Goal: Use online tool/utility: Utilize a website feature to perform a specific function

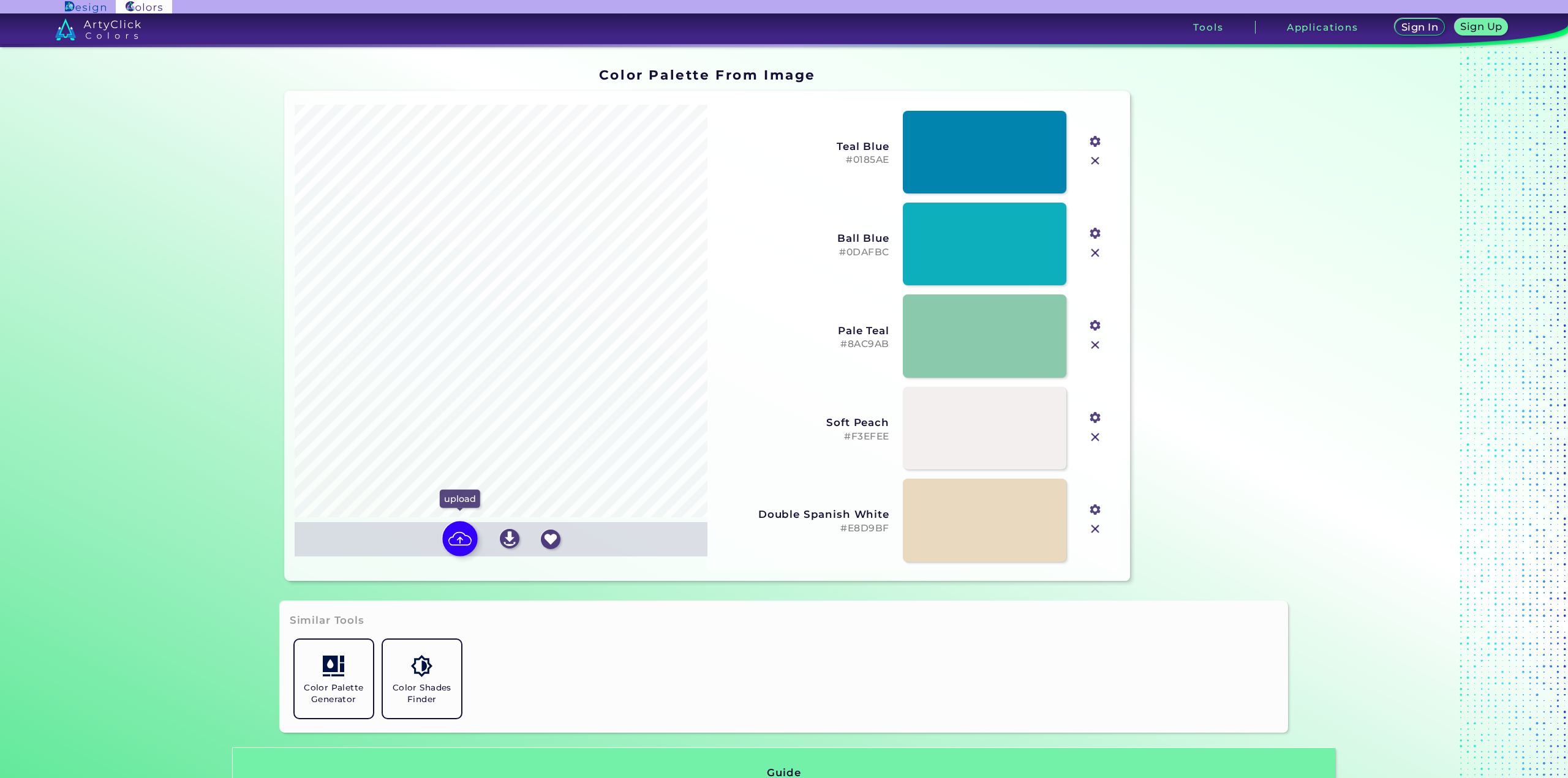
click at [466, 544] on img at bounding box center [460, 539] width 35 height 35
click at [0, 0] on input "file" at bounding box center [0, 0] width 0 height 0
type input "#01465f"
type input "#025e6f"
type input "#e7eef2"
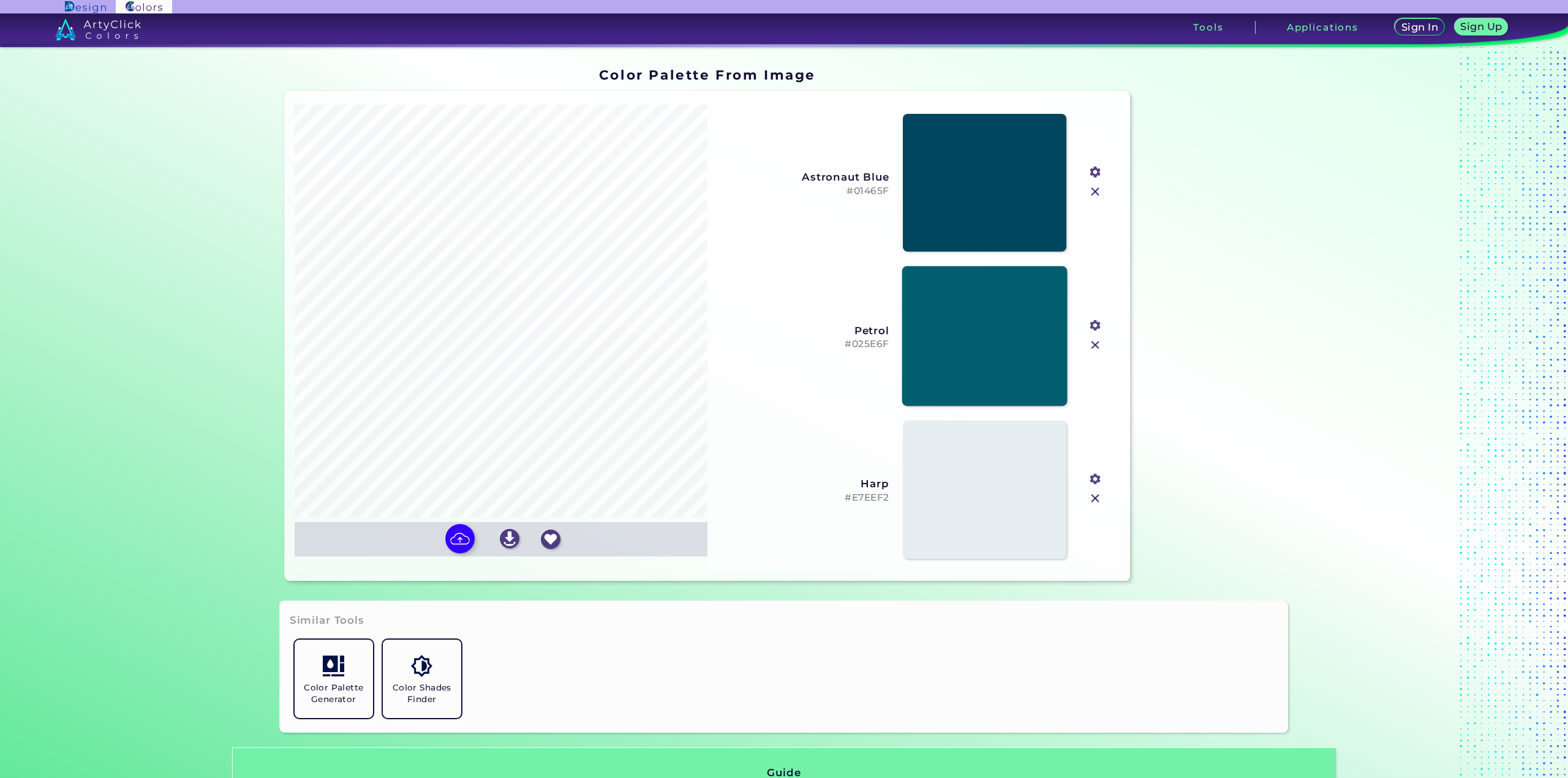
click at [974, 336] on link at bounding box center [985, 336] width 165 height 140
click at [1089, 499] on img at bounding box center [1095, 498] width 16 height 16
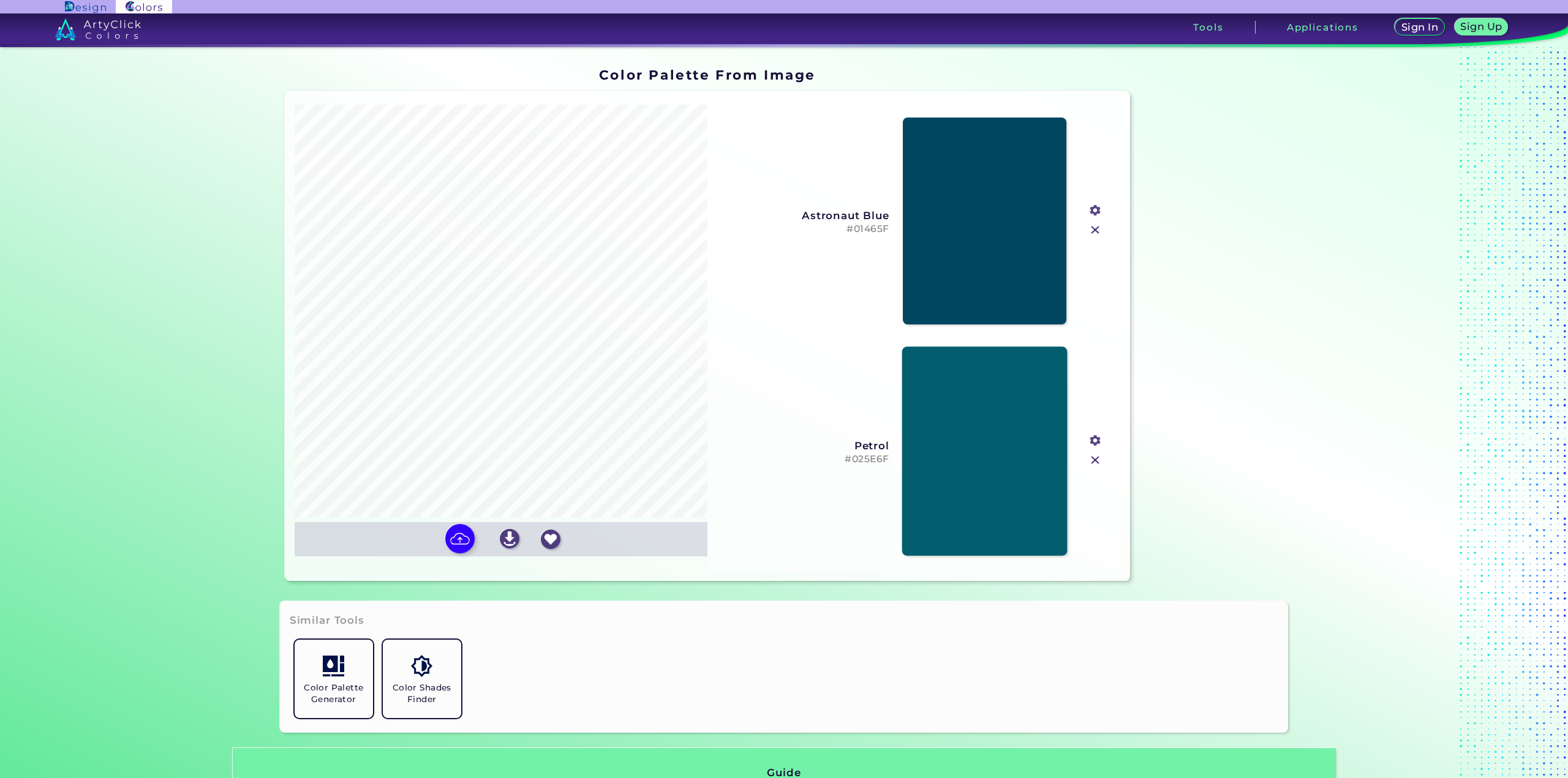
click at [998, 410] on link at bounding box center [985, 451] width 165 height 209
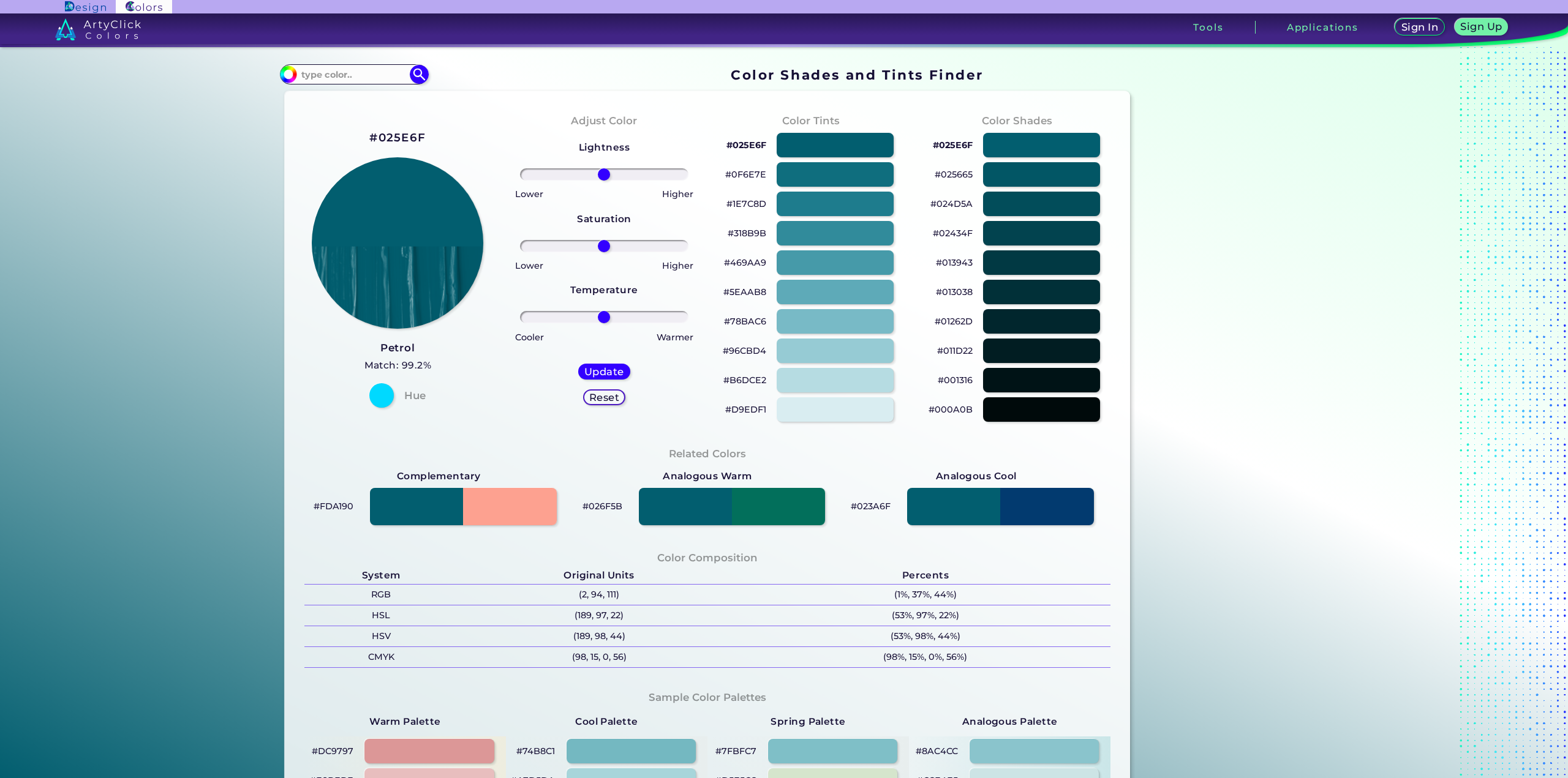
click at [394, 346] on h3 "Petrol" at bounding box center [398, 348] width 67 height 15
drag, startPoint x: 601, startPoint y: 317, endPoint x: 608, endPoint y: 318, distance: 7.1
type input "8"
click at [608, 318] on input "range" at bounding box center [604, 317] width 169 height 12
click at [606, 370] on h5 "Update" at bounding box center [604, 372] width 40 height 10
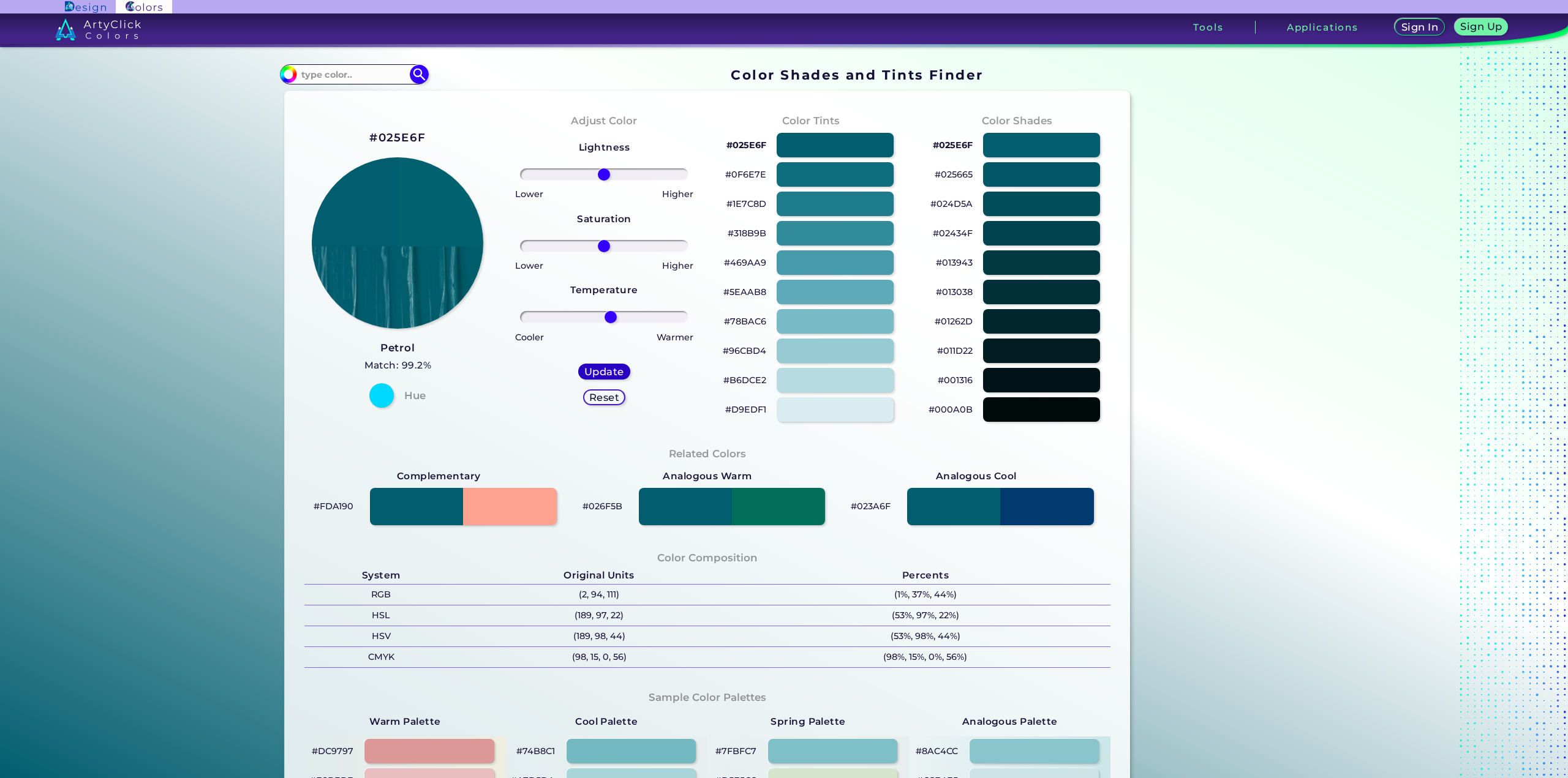
type input "#02616f"
drag, startPoint x: 601, startPoint y: 317, endPoint x: 615, endPoint y: 318, distance: 14.0
type input "17"
click at [615, 318] on input "range" at bounding box center [604, 317] width 169 height 12
click at [605, 372] on h5 "Update" at bounding box center [604, 372] width 40 height 10
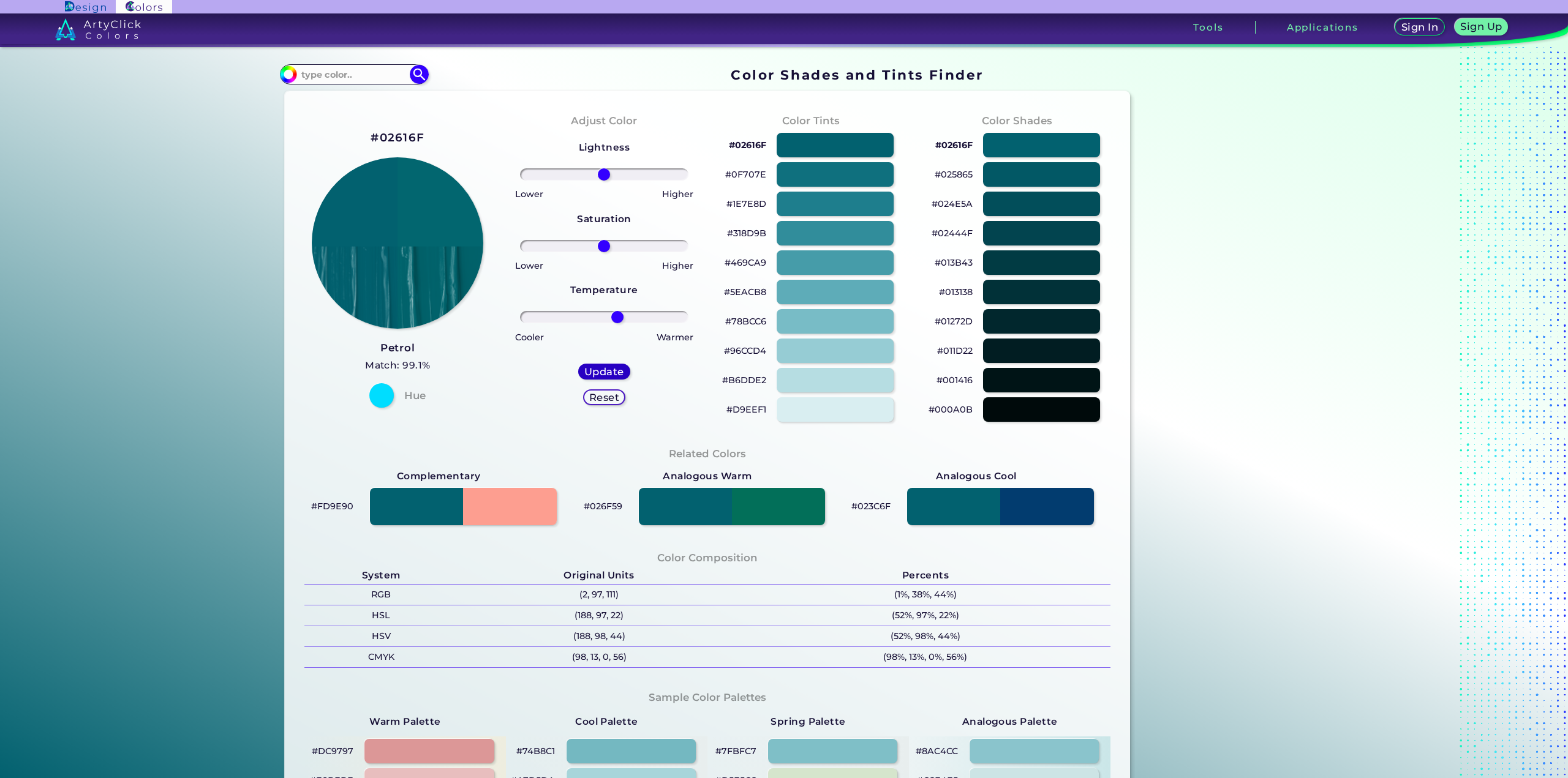
type input "#02666f"
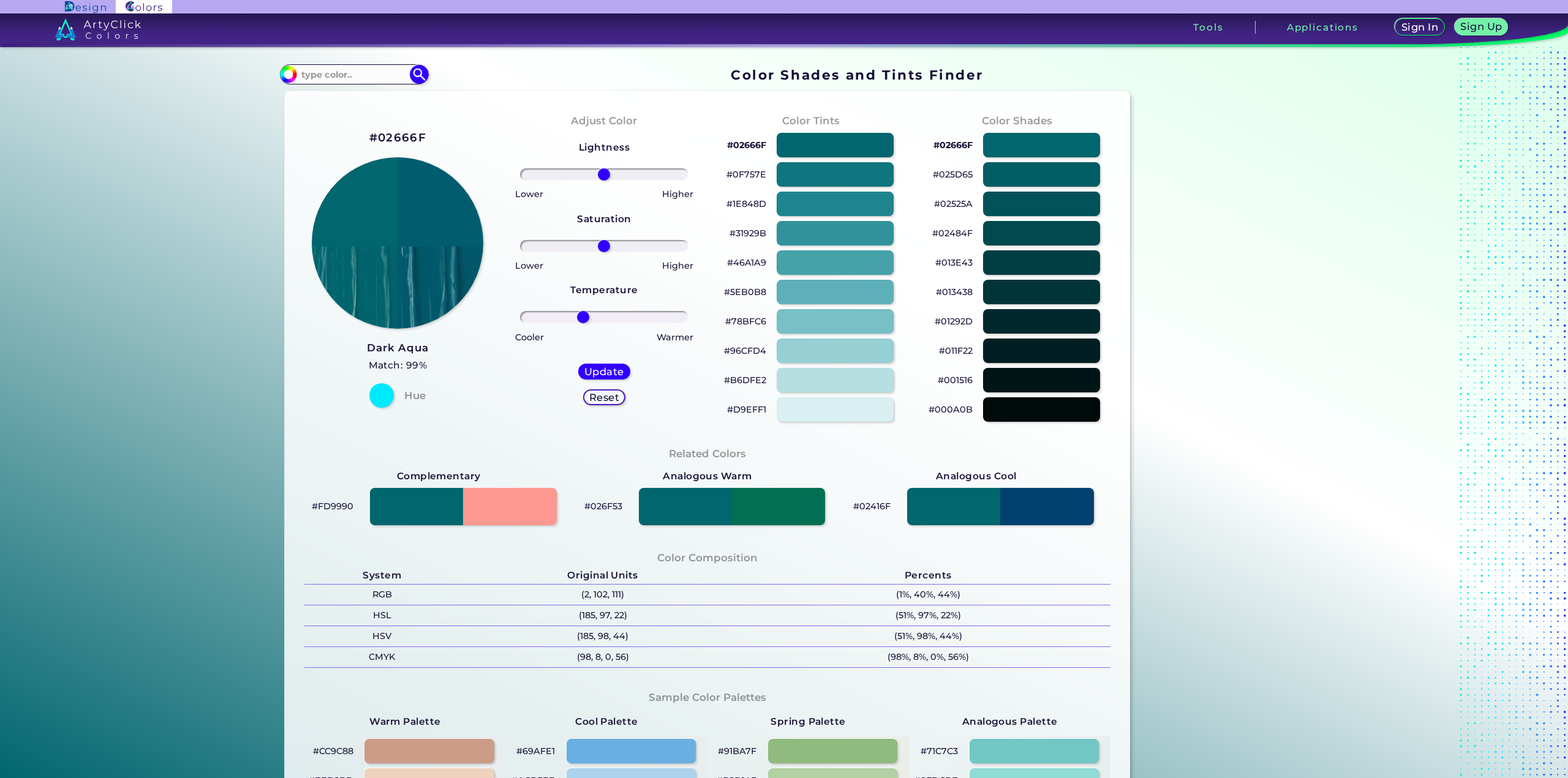
drag, startPoint x: 600, startPoint y: 315, endPoint x: 580, endPoint y: 315, distance: 20.0
type input "-27"
click at [580, 315] on input "range" at bounding box center [604, 317] width 169 height 12
click at [593, 368] on h5 "Update" at bounding box center [604, 372] width 40 height 10
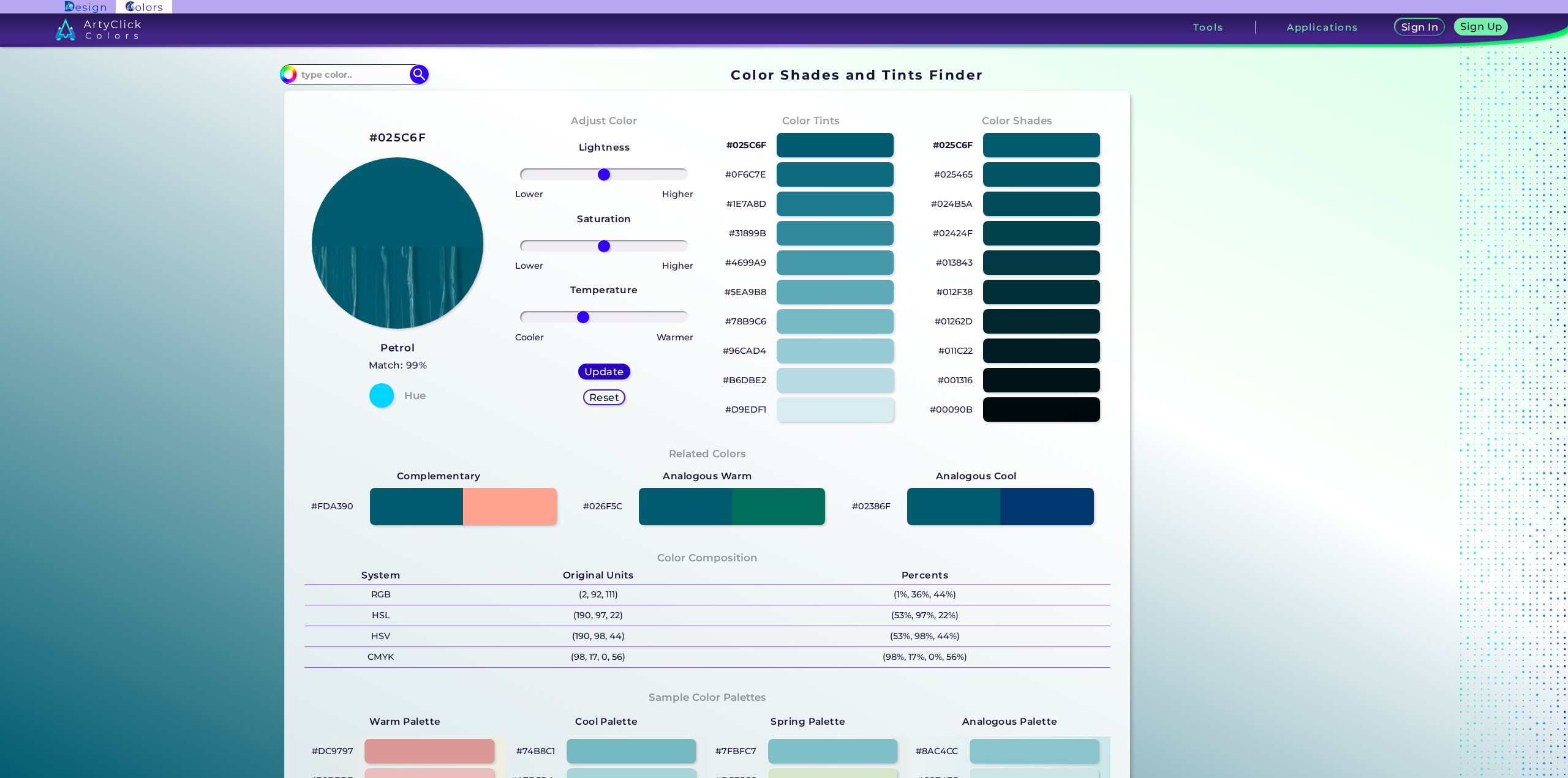
type input "#025c6f"
drag, startPoint x: 596, startPoint y: 316, endPoint x: 588, endPoint y: 318, distance: 8.2
type input "-18"
click at [588, 318] on input "range" at bounding box center [604, 317] width 169 height 12
click at [597, 372] on h5 "Update" at bounding box center [603, 372] width 42 height 11
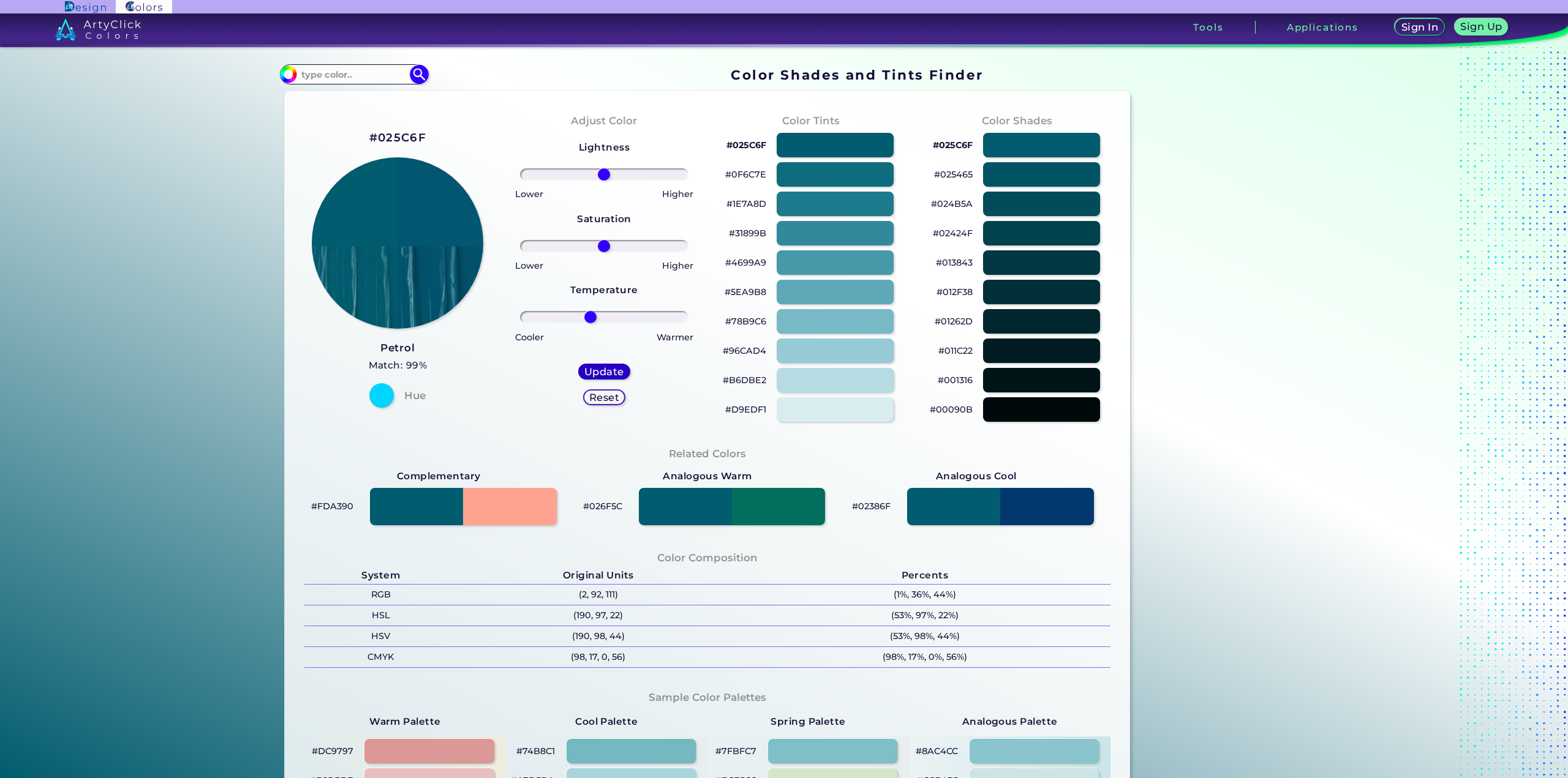
type input "#02566f"
drag, startPoint x: 601, startPoint y: 318, endPoint x: 595, endPoint y: 318, distance: 6.0
type input "-8"
click at [595, 318] on input "range" at bounding box center [604, 317] width 169 height 12
click at [603, 375] on h5 "Update" at bounding box center [604, 372] width 40 height 10
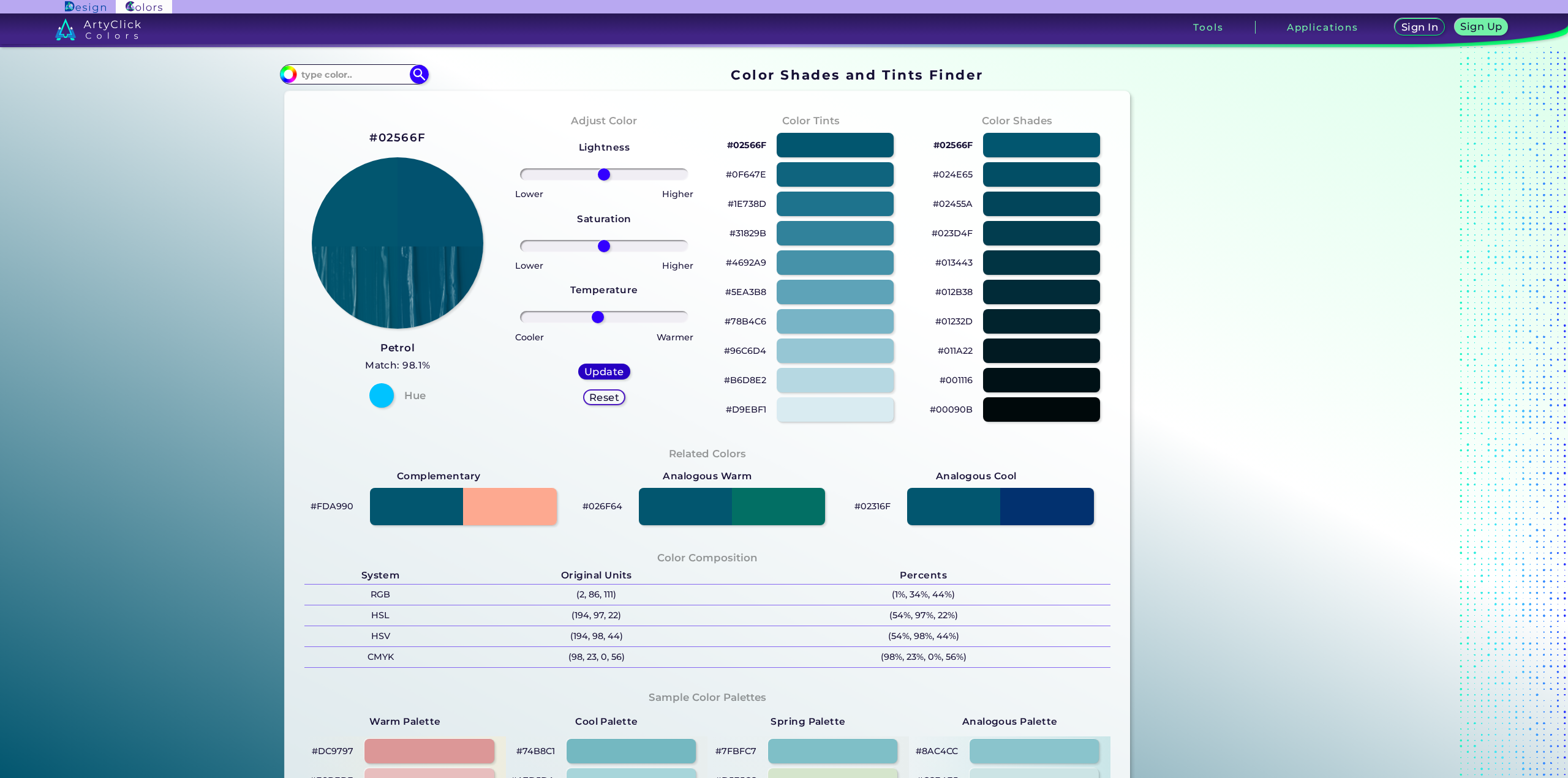
type input "#02526f"
type input "-7"
click at [596, 318] on input "range" at bounding box center [604, 317] width 169 height 12
click at [593, 367] on h5 "Update" at bounding box center [604, 372] width 40 height 10
type input "#024f6f"
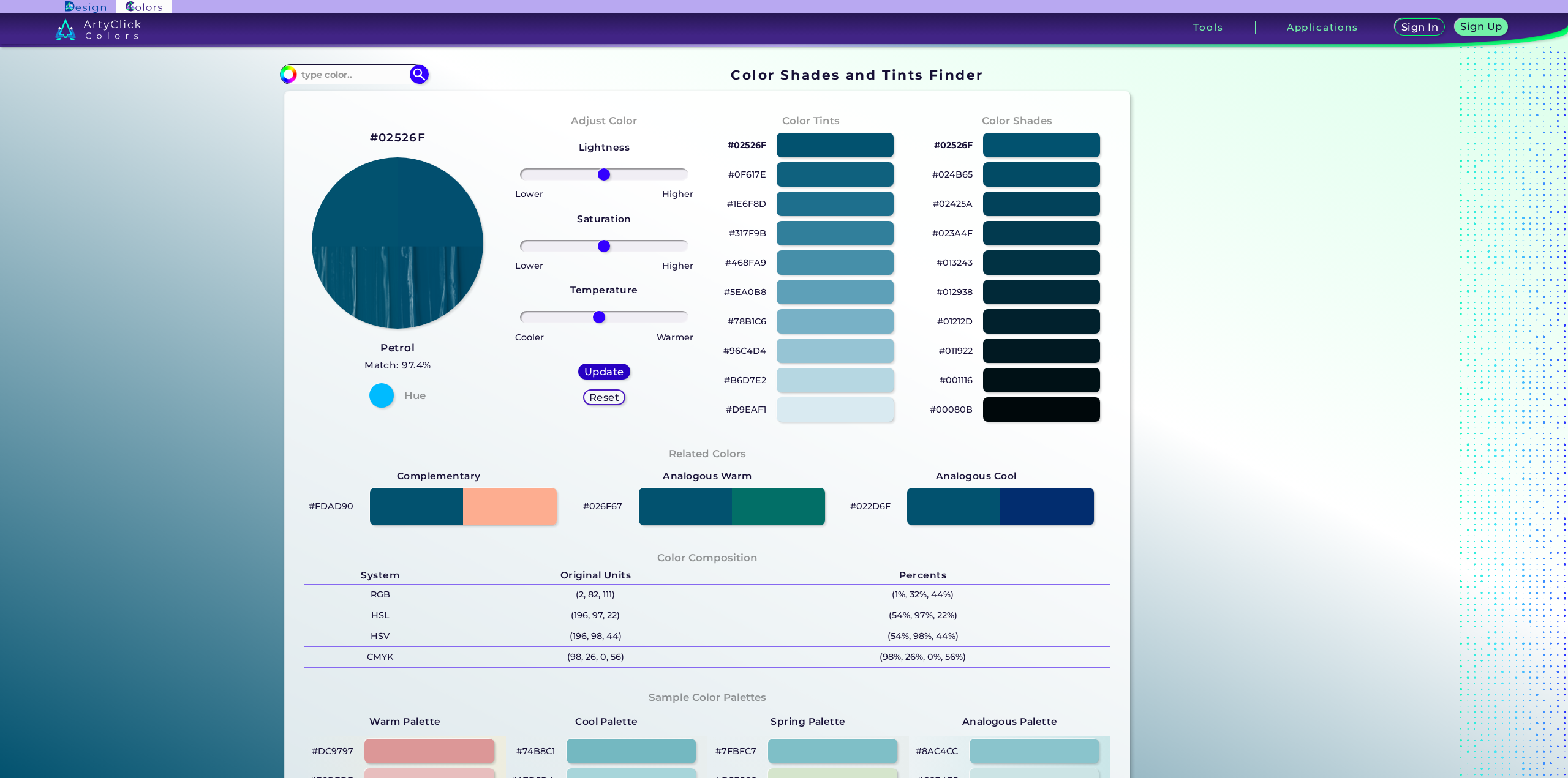
type input "0"
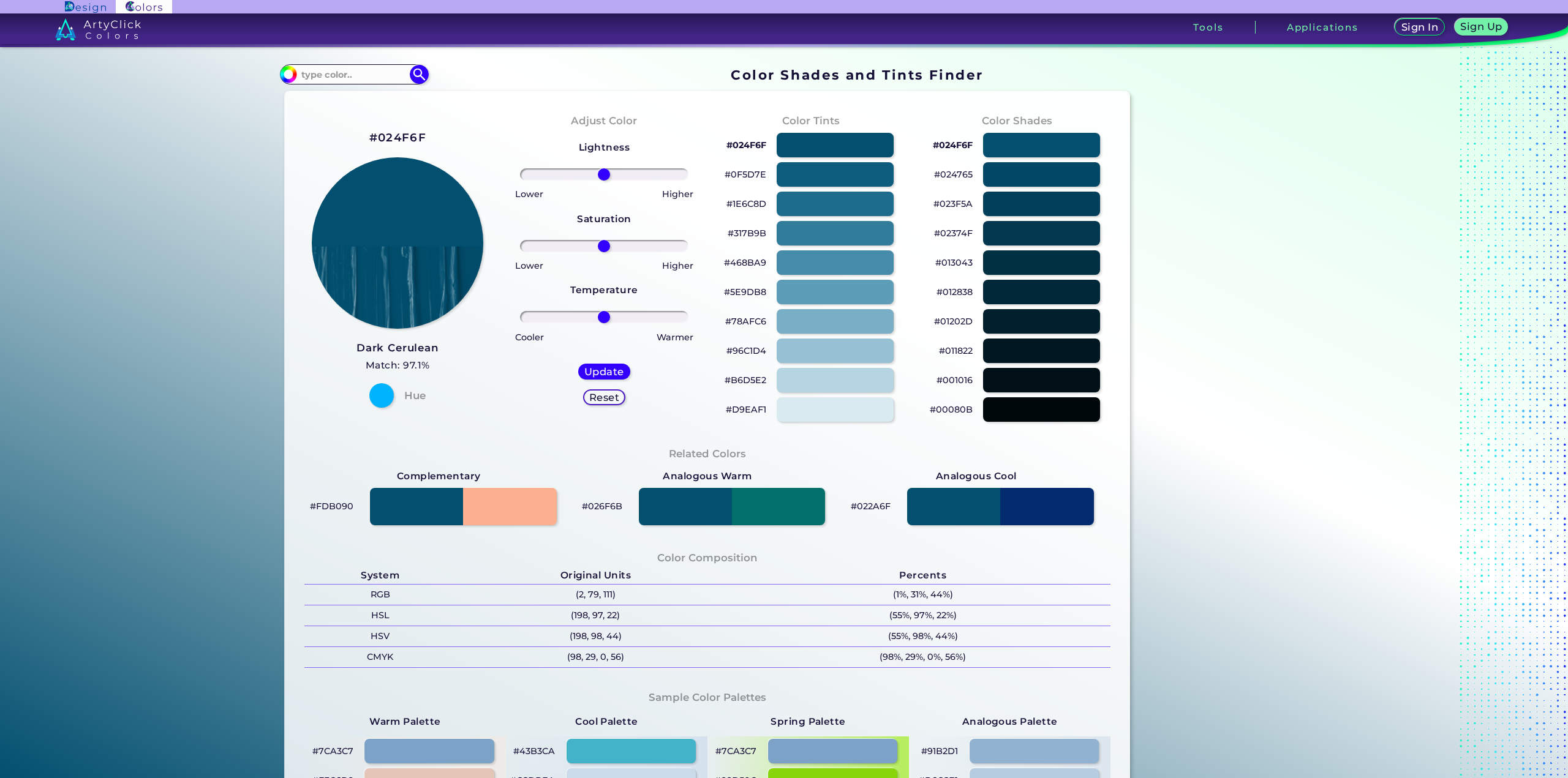
click at [416, 346] on h3 "Dark Cerulean" at bounding box center [397, 348] width 83 height 15
